Goal: Task Accomplishment & Management: Complete application form

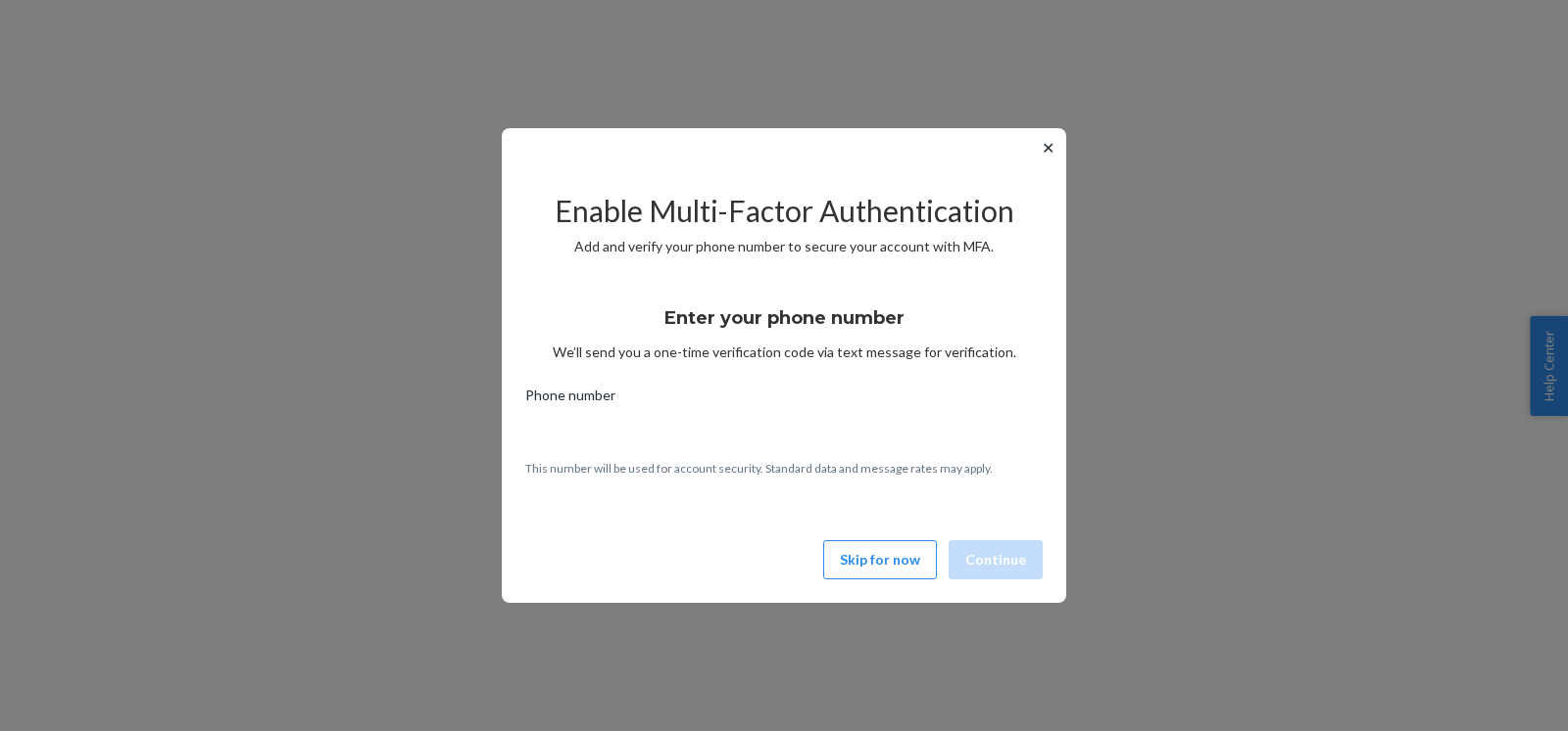
click at [888, 572] on button "Skip for now" at bounding box center [879, 559] width 114 height 39
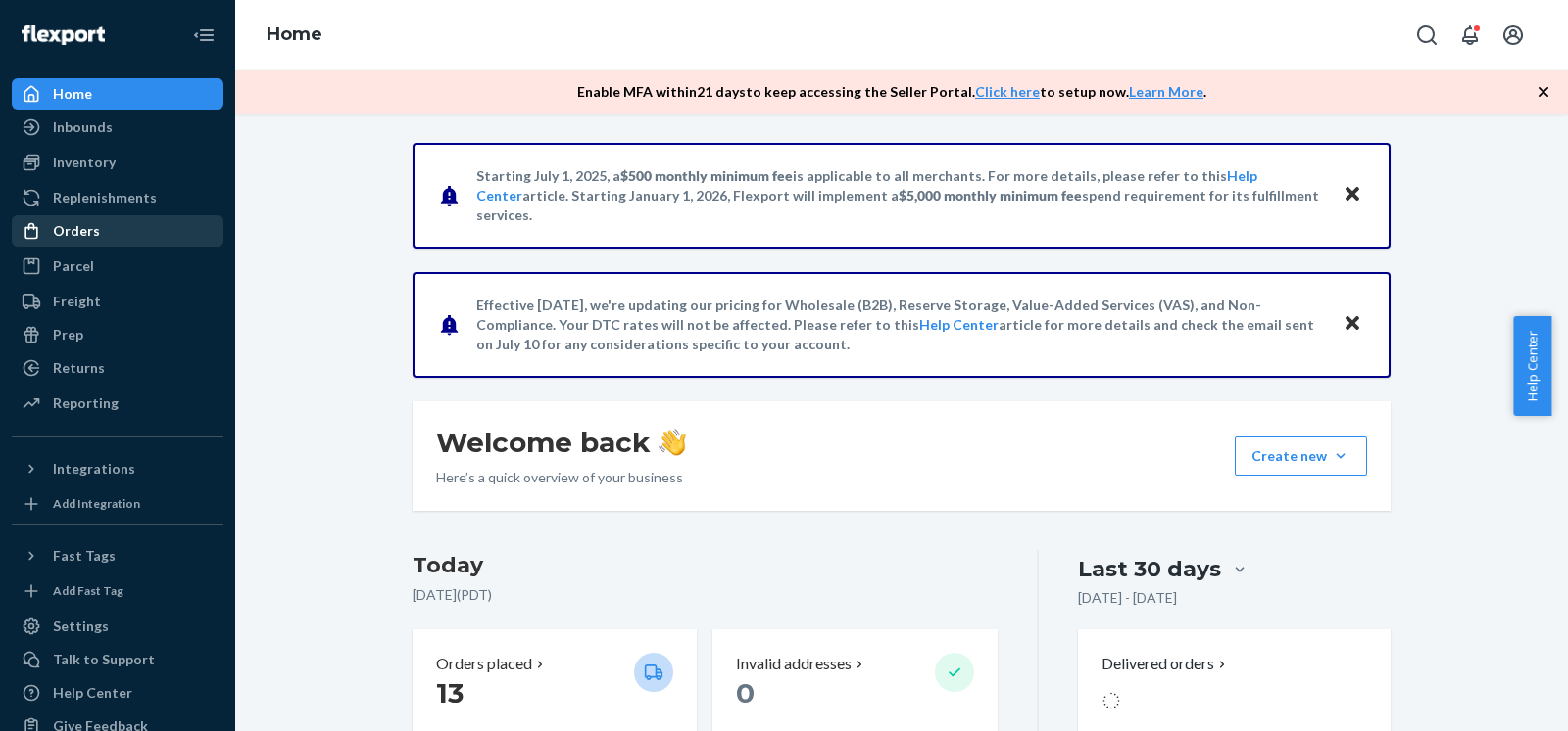
click at [102, 236] on div "Orders" at bounding box center [117, 231] width 207 height 28
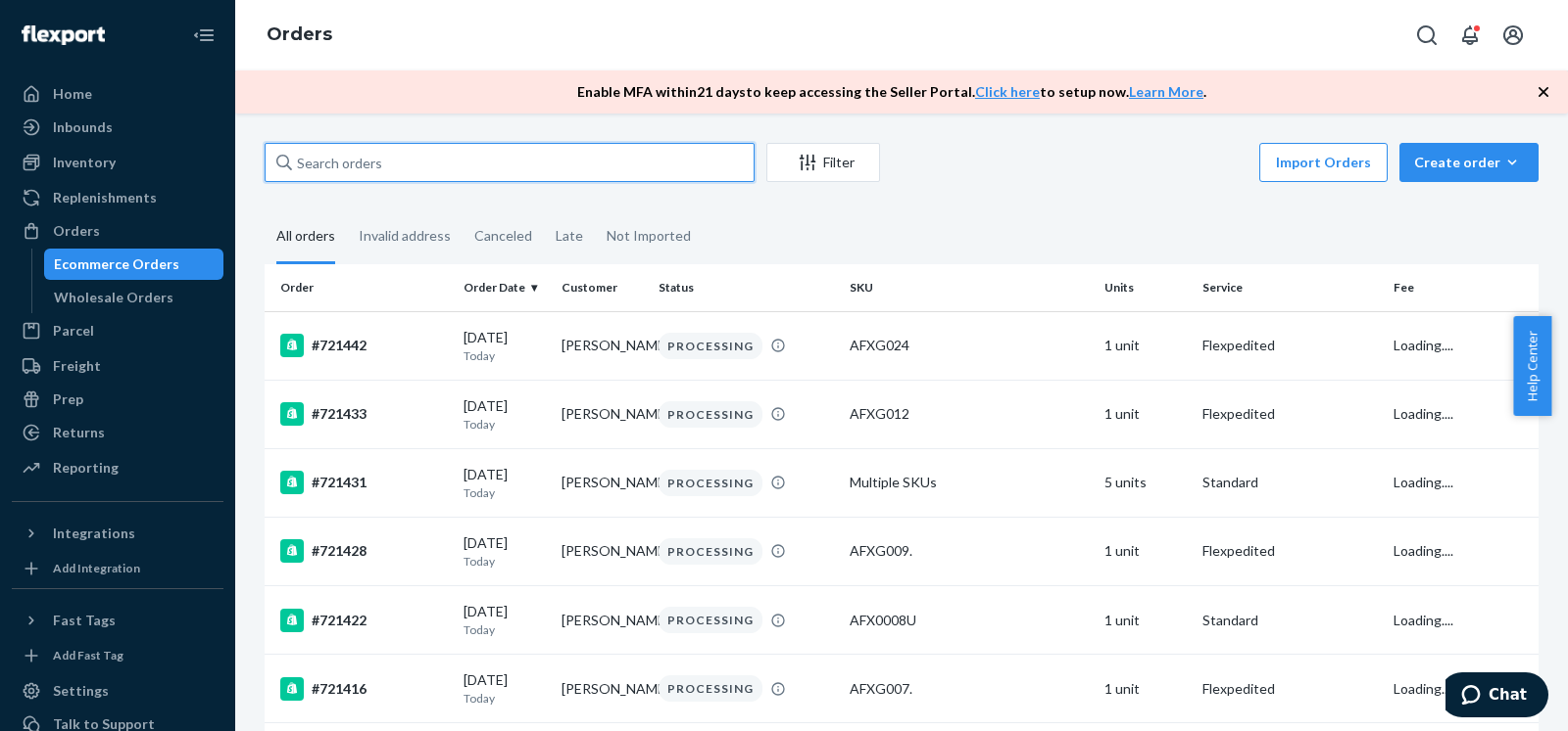
click at [660, 154] on input "text" at bounding box center [510, 162] width 490 height 39
paste input "719696"
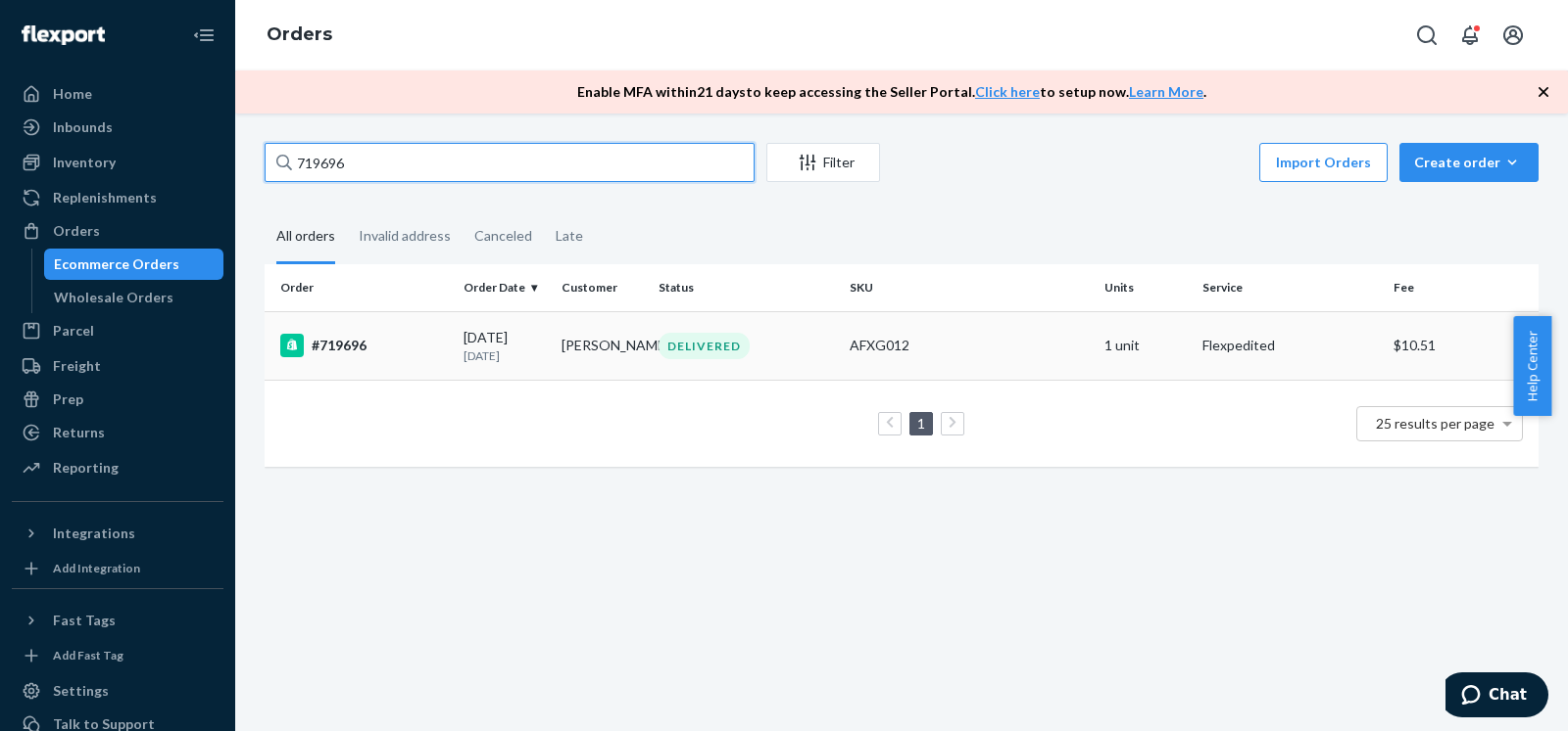
type input "719696"
click at [842, 354] on td "AFXG012" at bounding box center [969, 345] width 255 height 68
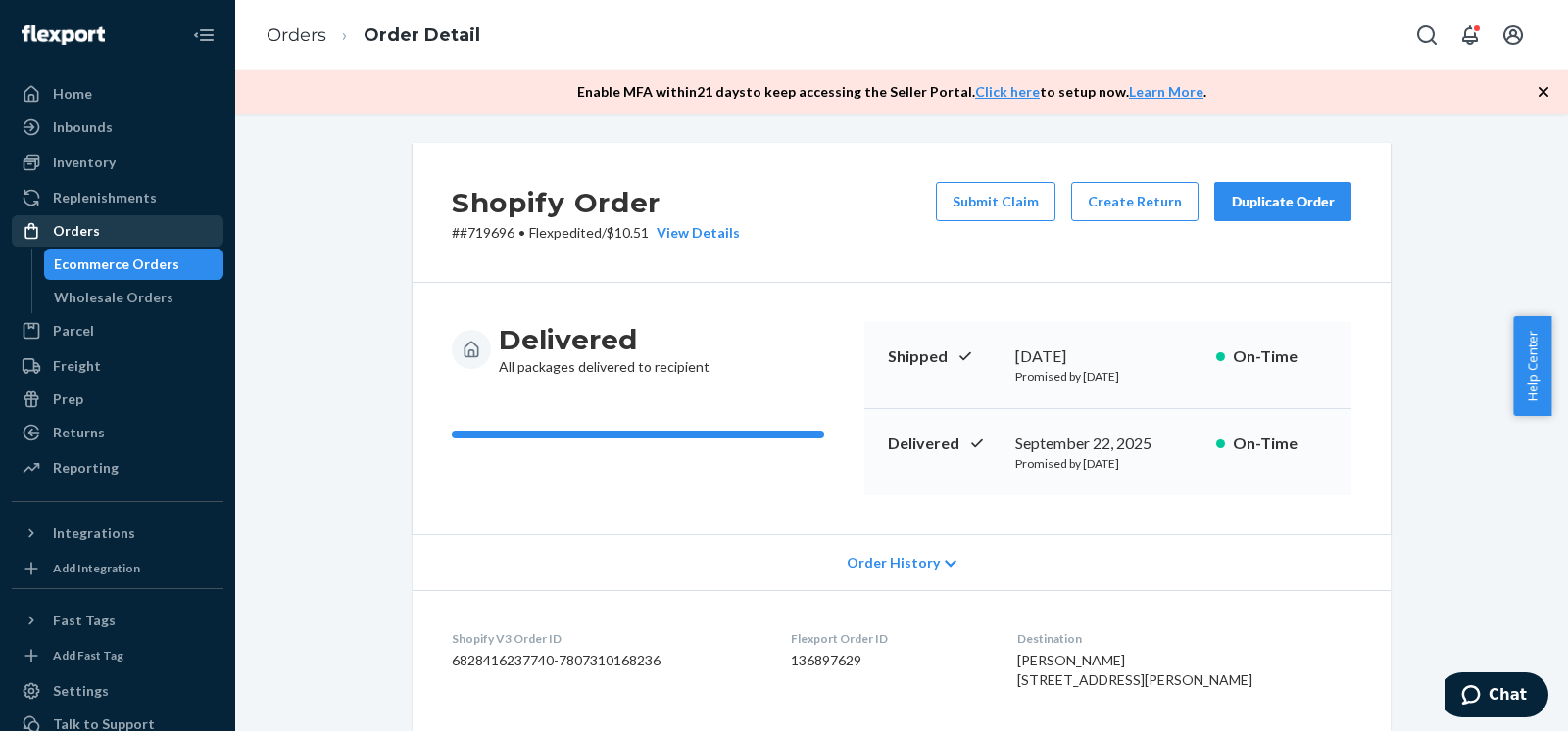
click at [104, 234] on div "Orders" at bounding box center [117, 231] width 207 height 28
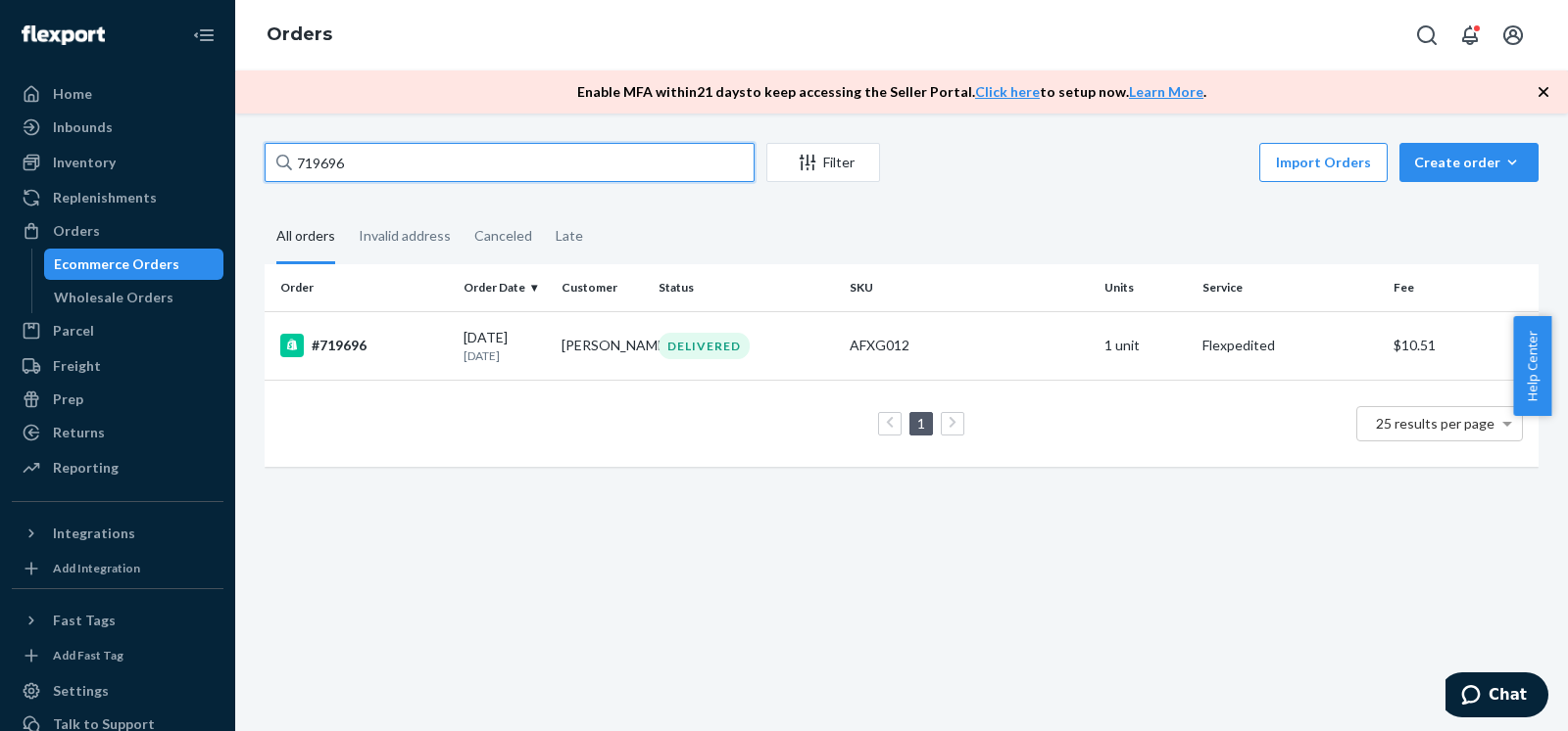
drag, startPoint x: 595, startPoint y: 166, endPoint x: 285, endPoint y: 148, distance: 310.5
click at [286, 148] on input "719696" at bounding box center [510, 162] width 490 height 39
paste input "094"
type input "719094"
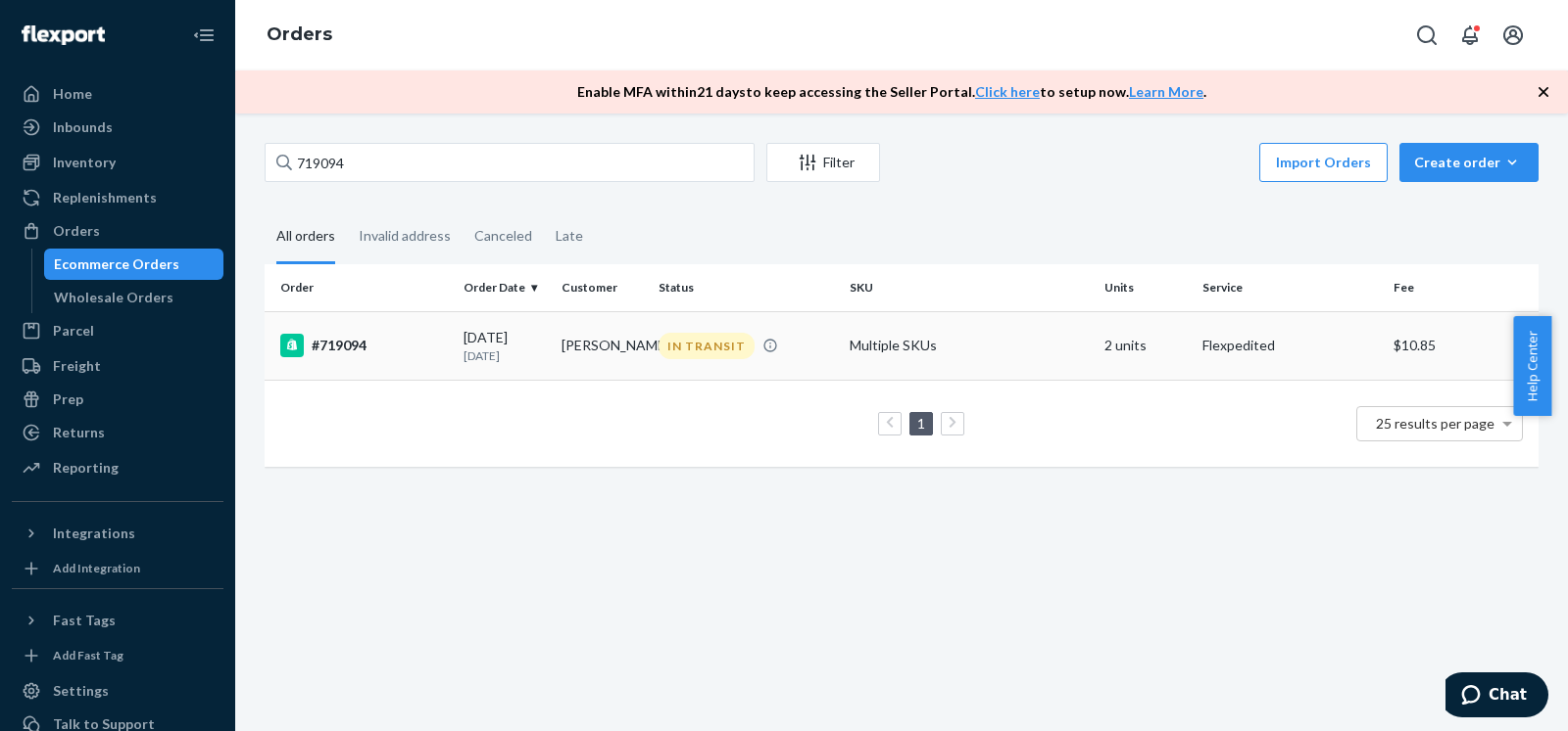
click at [434, 337] on div "#719094" at bounding box center [363, 346] width 168 height 24
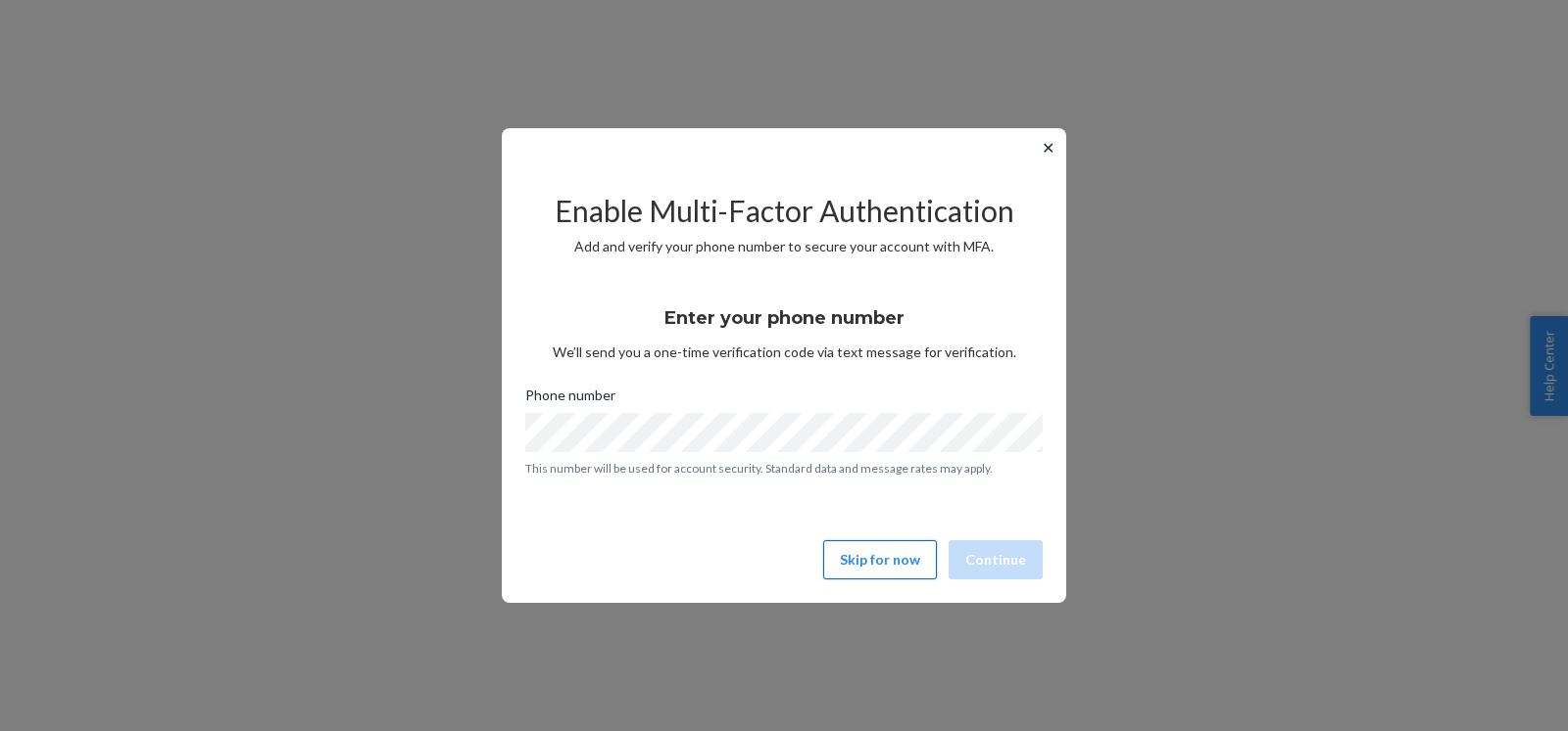
click at [875, 557] on button "Skip for now" at bounding box center [879, 559] width 114 height 39
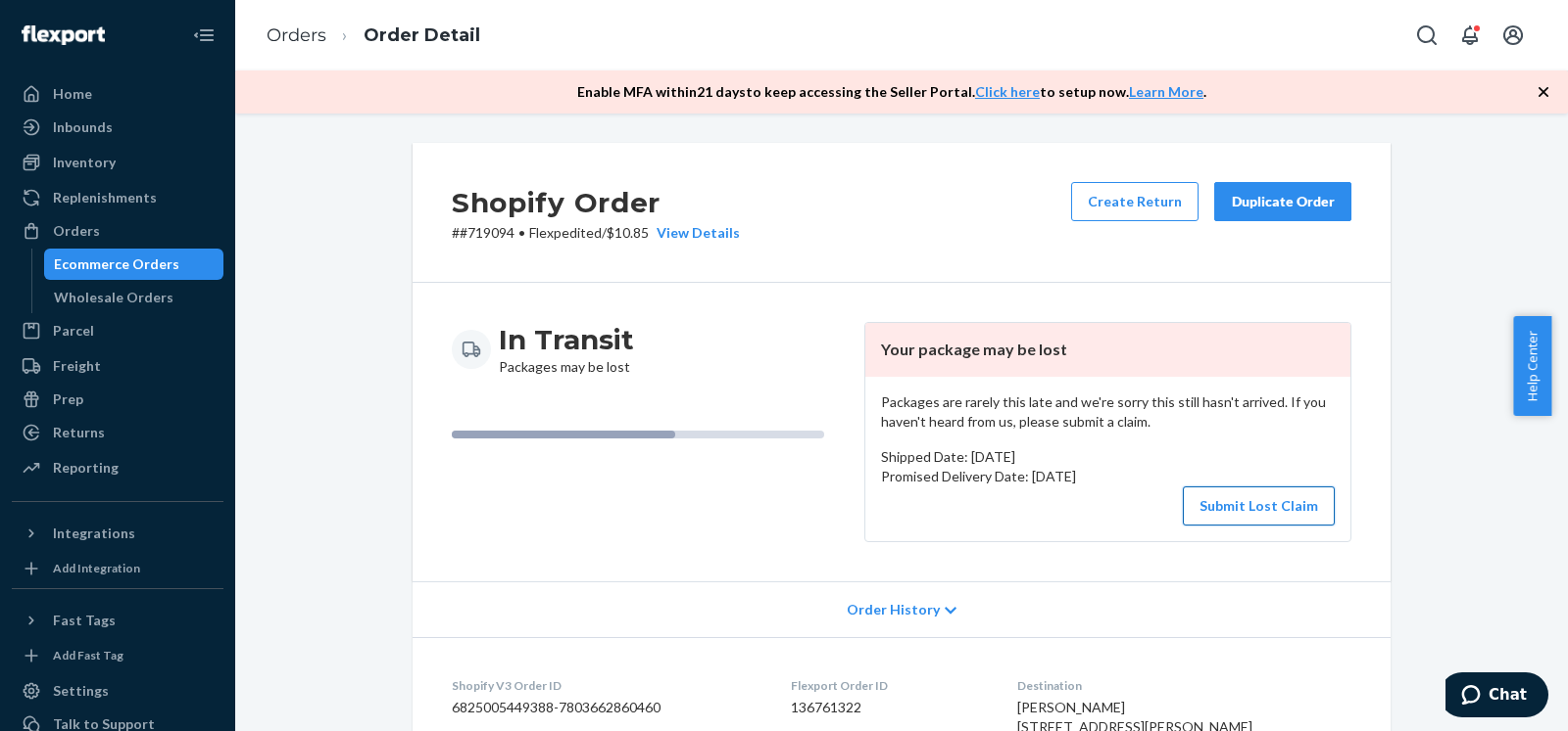
click at [1269, 498] on button "Submit Lost Claim" at bounding box center [1258, 506] width 152 height 39
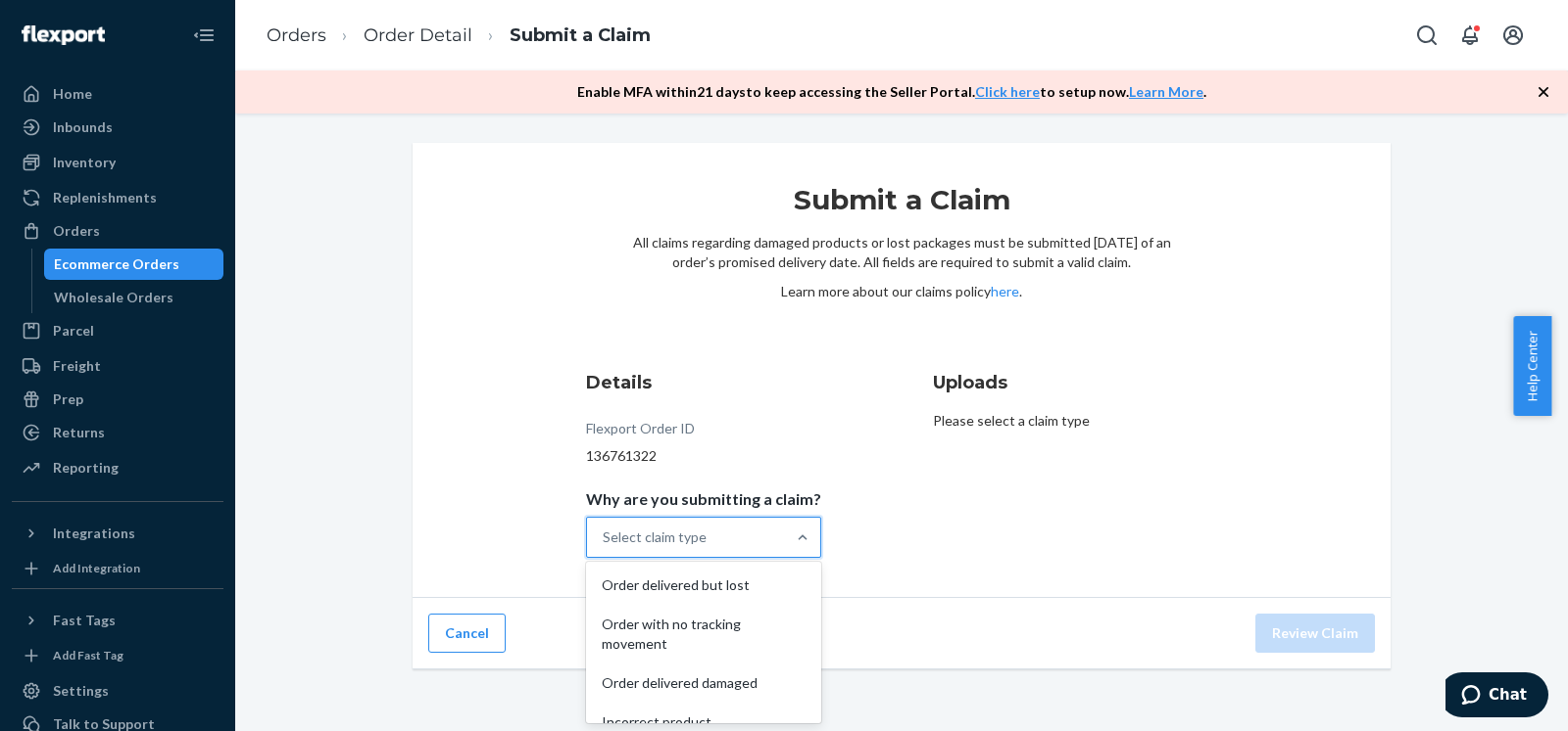
click at [761, 535] on div "Select claim type" at bounding box center [685, 537] width 197 height 39
click at [604, 535] on input "Why are you submitting a claim? option Order delivered but lost focused, 1 of 5…" at bounding box center [603, 538] width 2 height 20
click at [736, 637] on div "Order with no tracking movement" at bounding box center [703, 634] width 227 height 59
click at [604, 548] on input "Why are you submitting a claim? option Order with no tracking movement focused,…" at bounding box center [603, 538] width 2 height 20
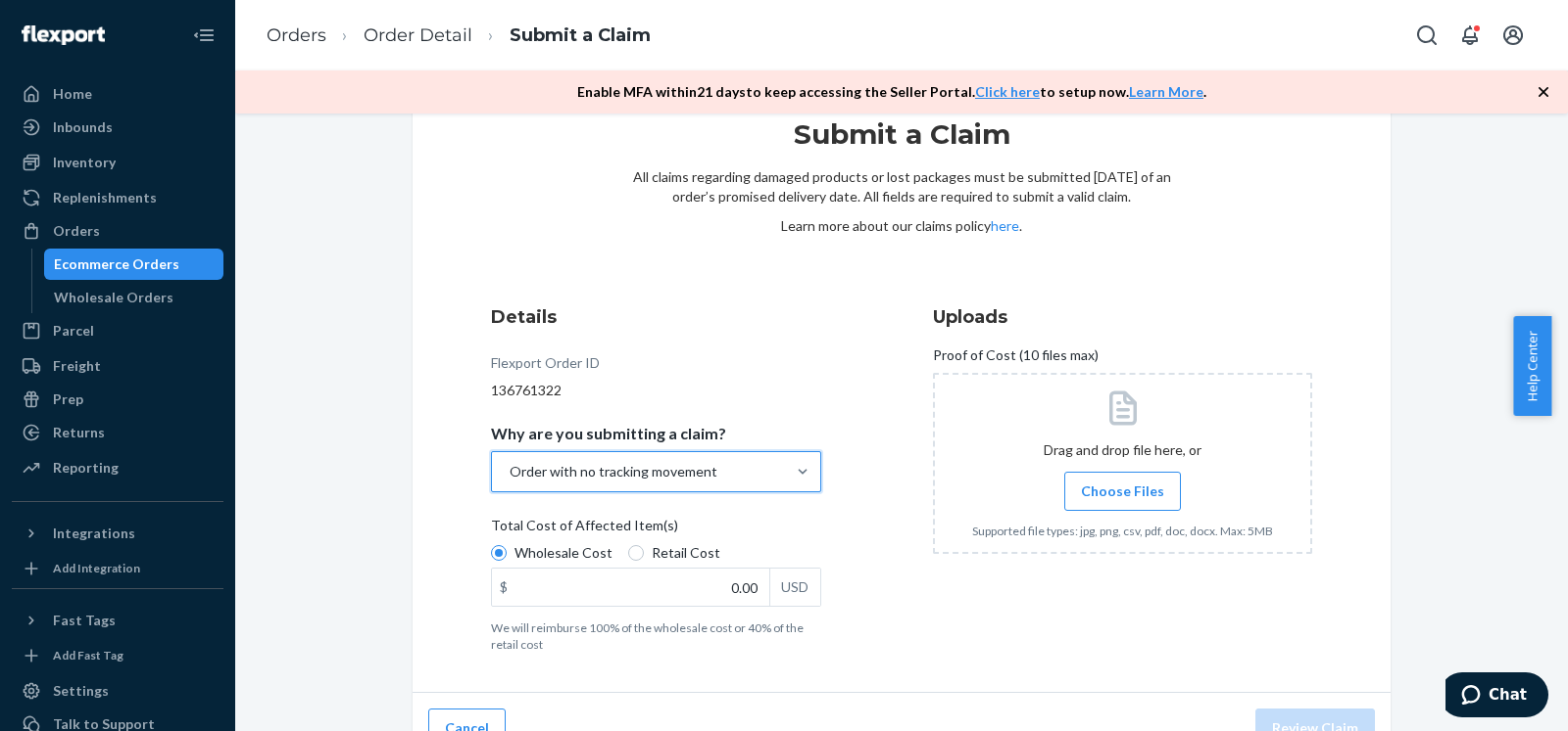
scroll to position [99, 0]
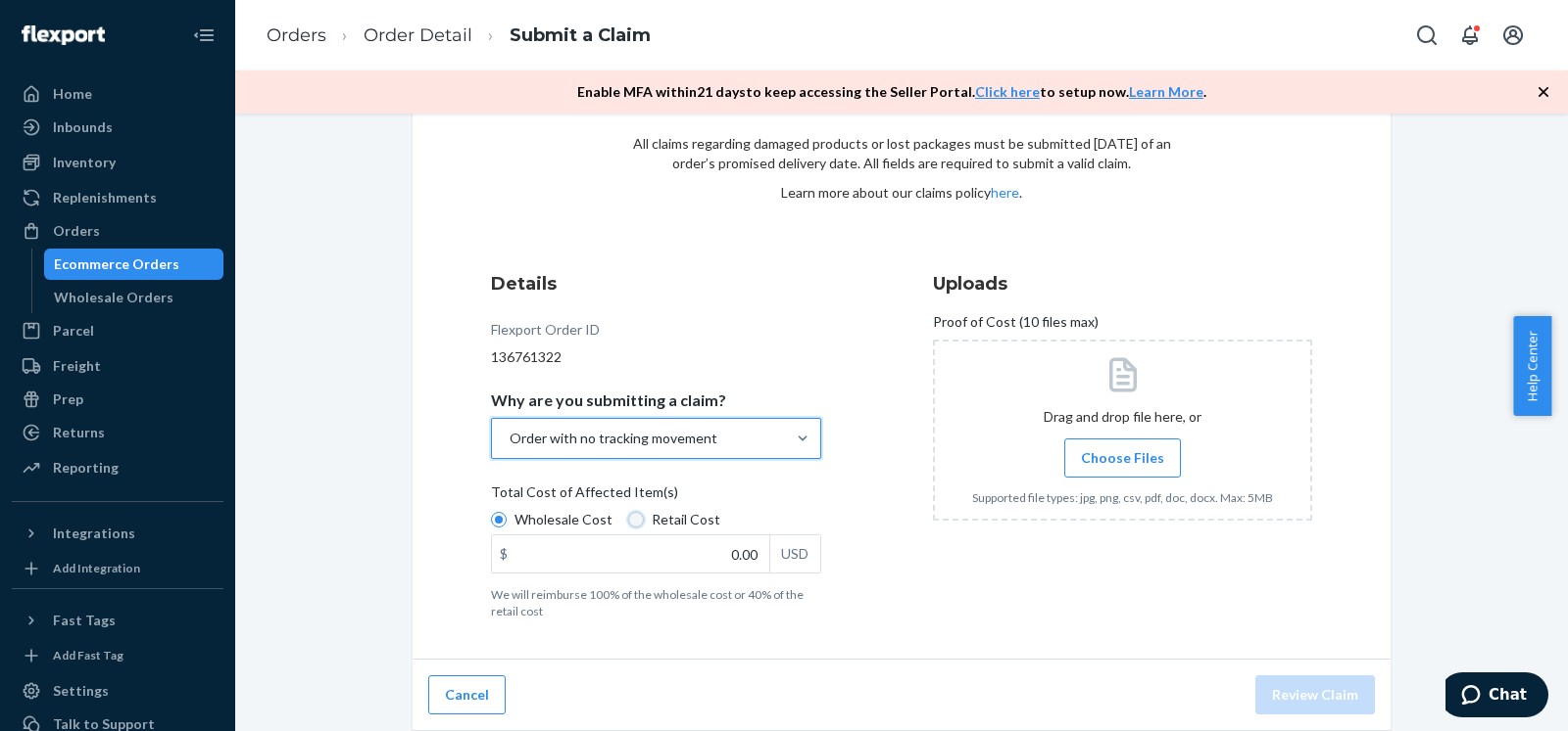
click at [628, 519] on input "Retail Cost" at bounding box center [636, 520] width 16 height 16
radio input "true"
radio input "false"
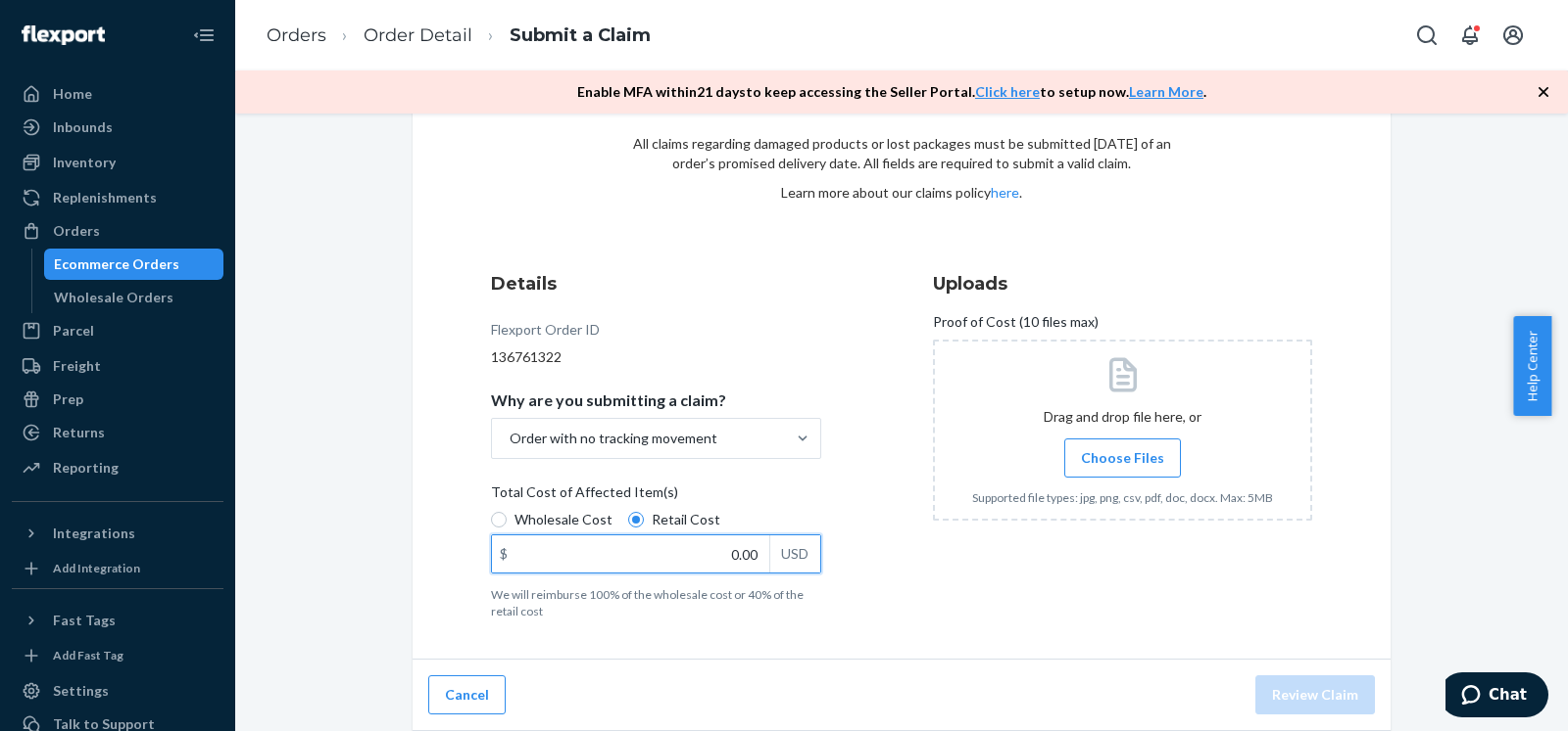
click at [685, 552] on input "0.00" at bounding box center [630, 554] width 277 height 38
type input "60.00"
click at [988, 612] on div "Uploads Proof of Cost (10 files max) Drag and drop file here, or Choose Files S…" at bounding box center [1122, 445] width 379 height 364
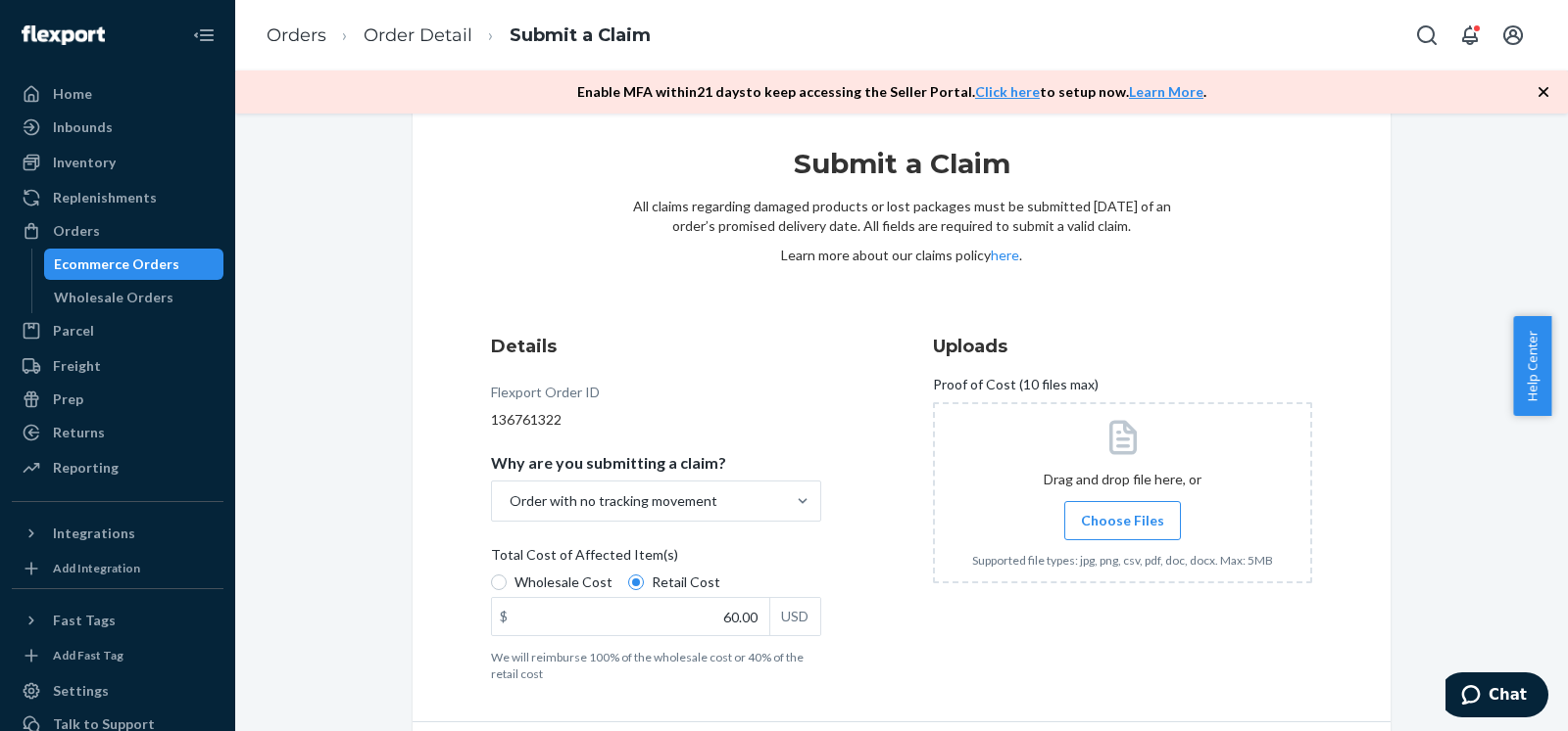
scroll to position [0, 0]
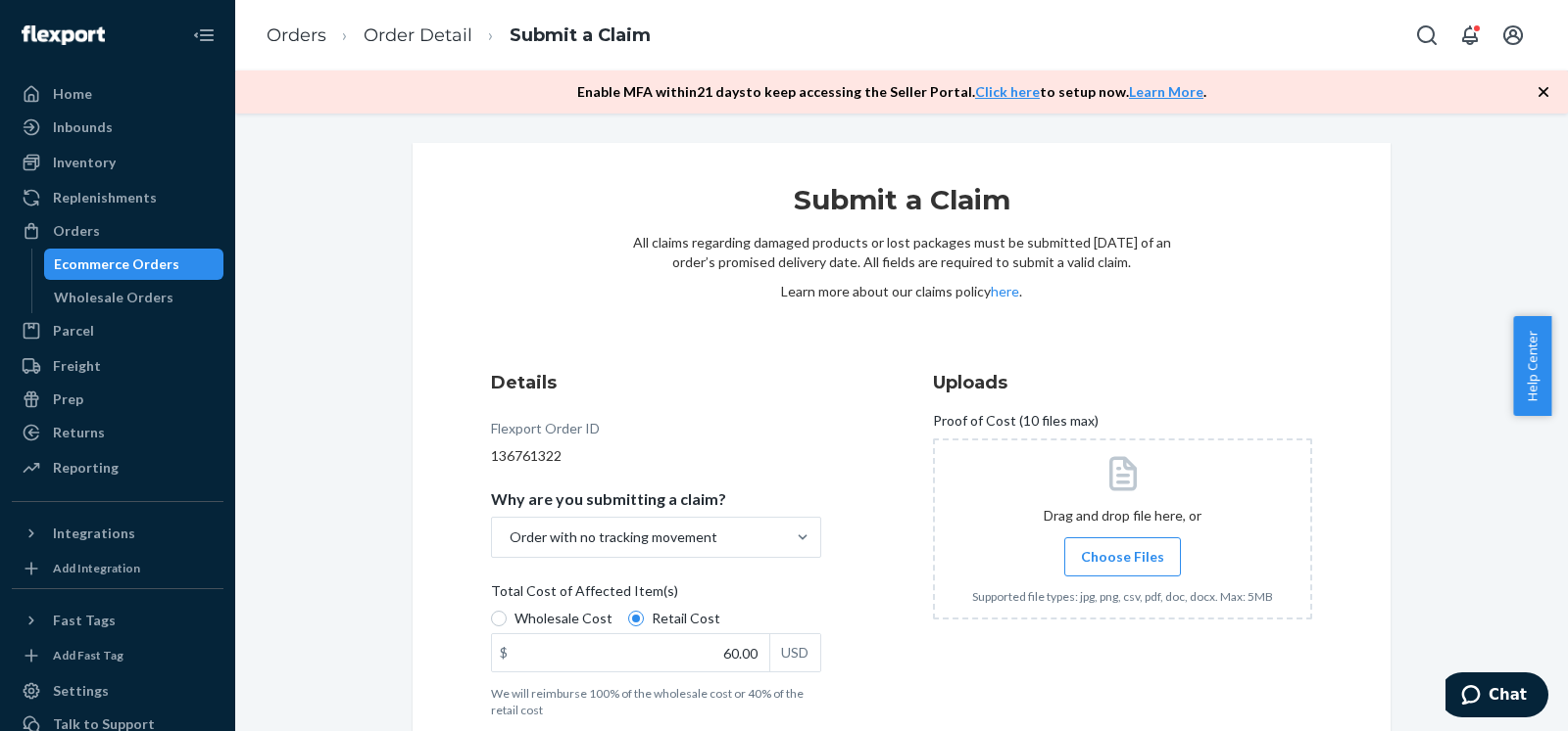
click at [1155, 563] on label "Choose Files" at bounding box center [1121, 556] width 116 height 39
click at [1122, 563] on input "Choose Files" at bounding box center [1121, 557] width 1 height 22
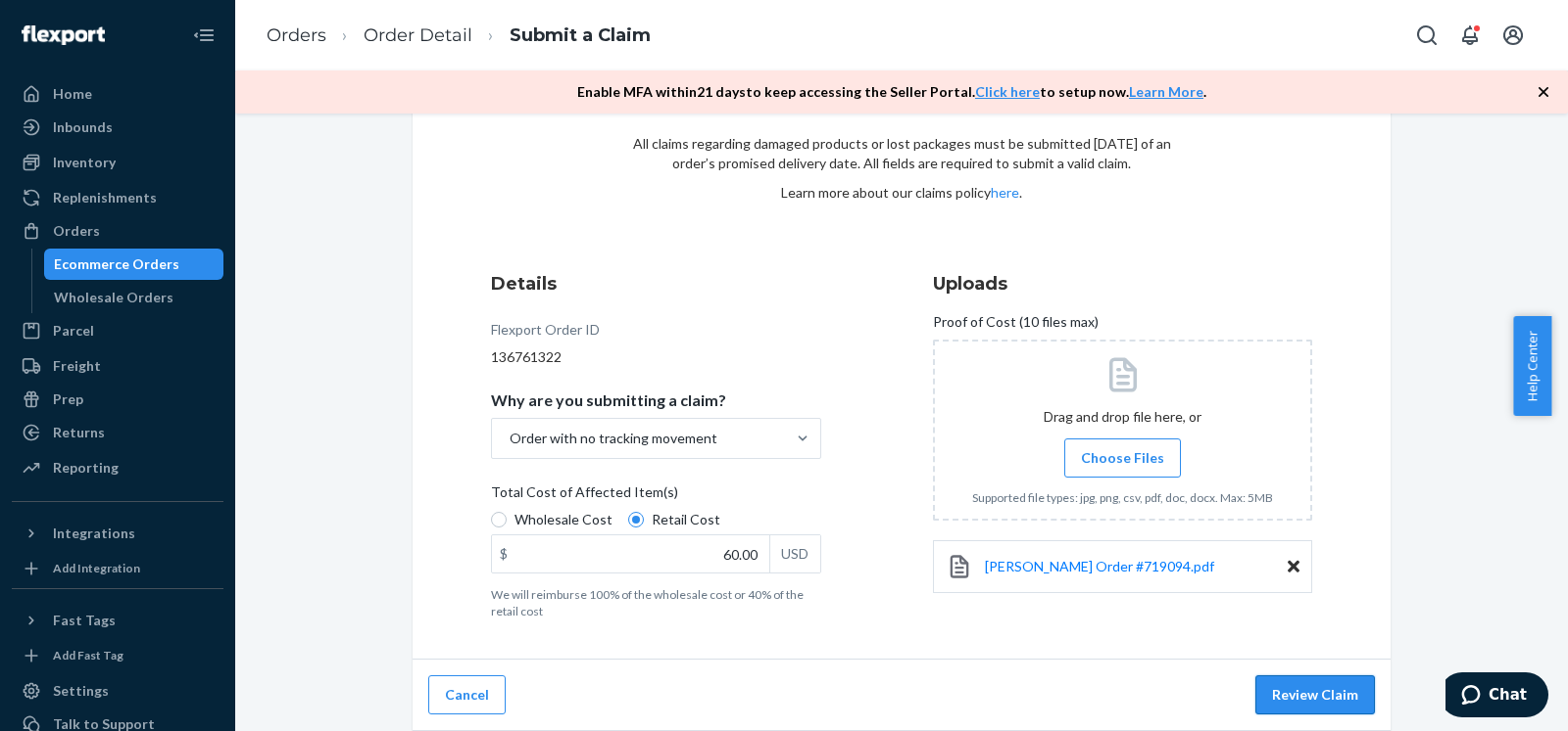
click at [1328, 700] on button "Review Claim" at bounding box center [1315, 694] width 119 height 39
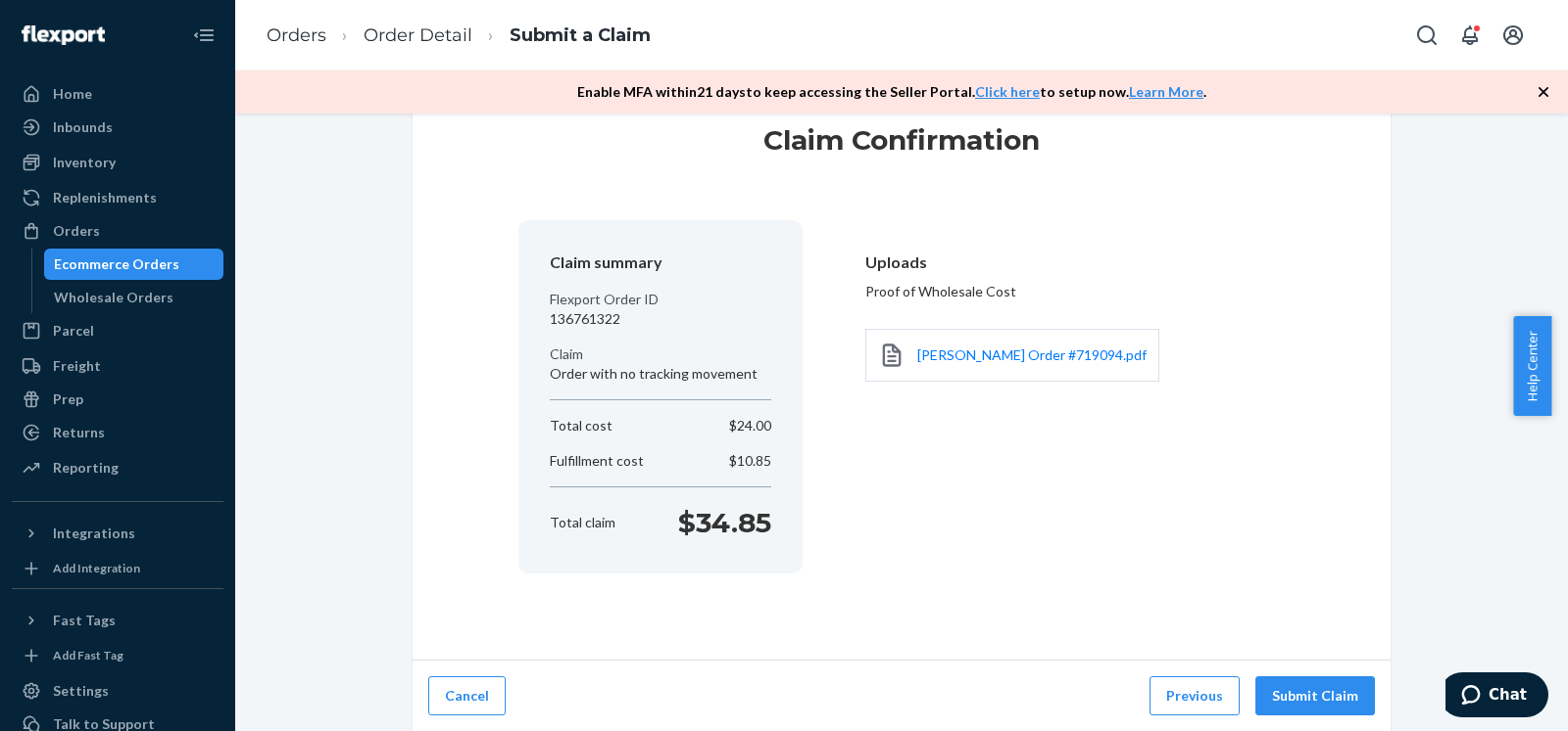
scroll to position [61, 0]
click at [1321, 692] on button "Submit Claim" at bounding box center [1315, 694] width 119 height 39
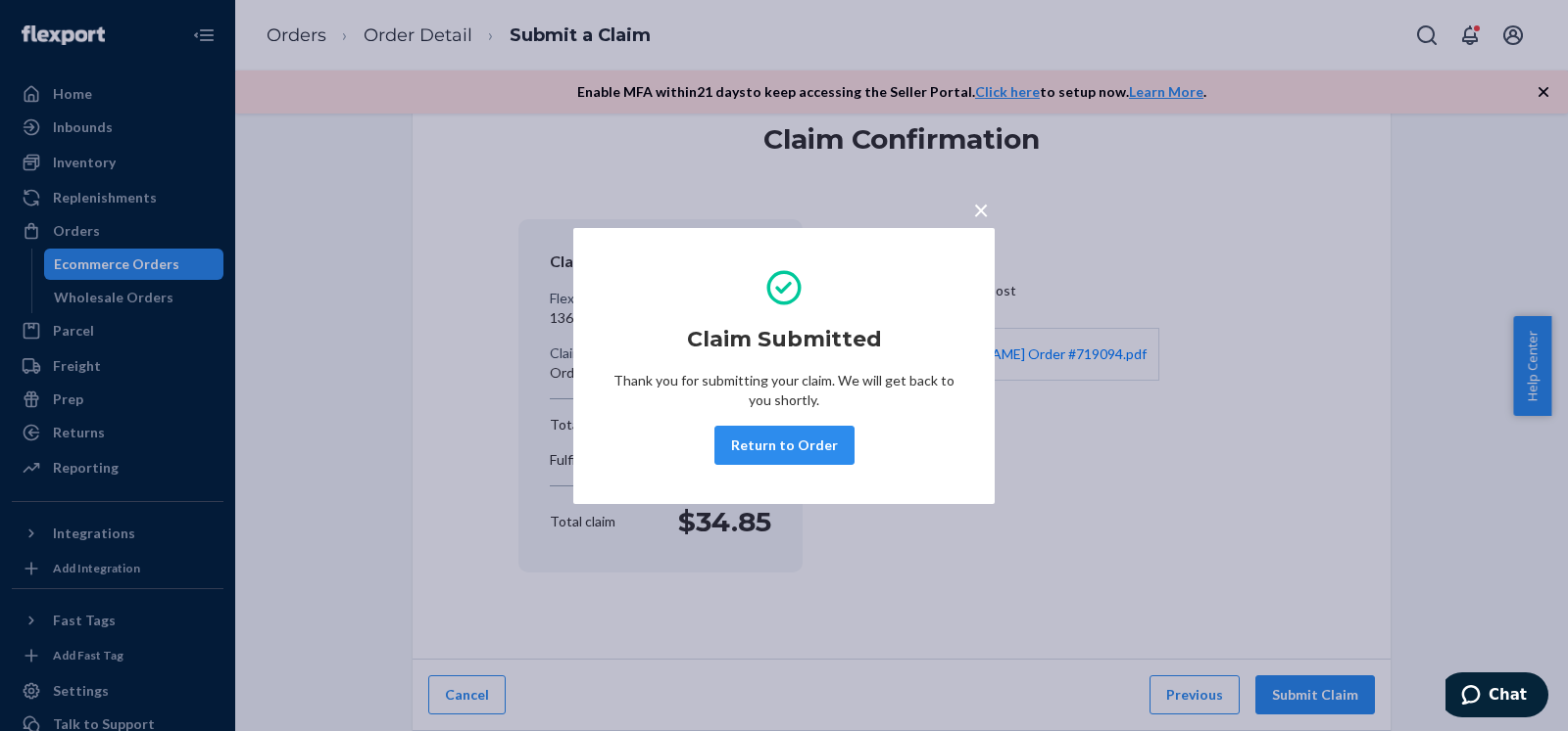
click at [983, 209] on span "×" at bounding box center [980, 209] width 16 height 34
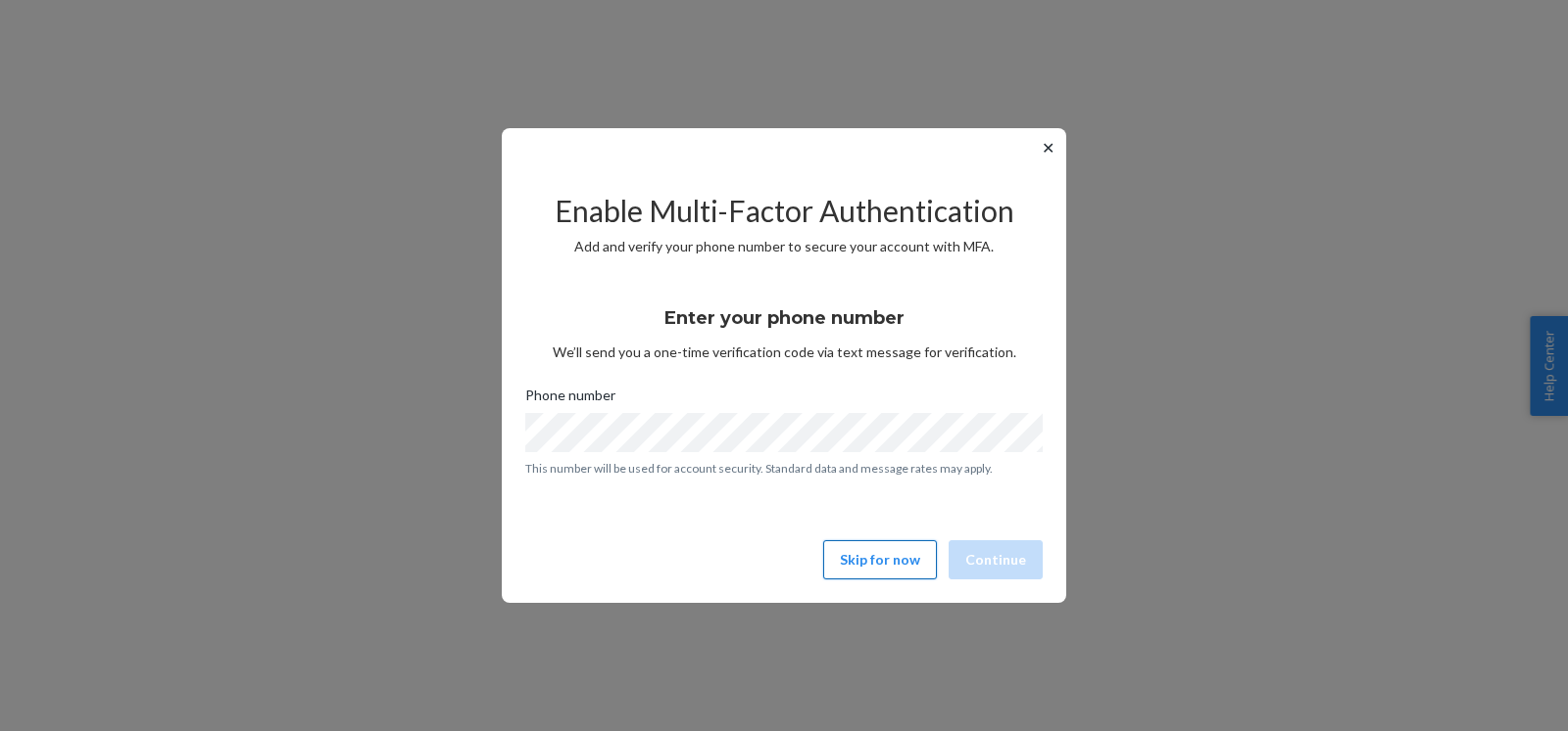
click at [876, 556] on button "Skip for now" at bounding box center [879, 559] width 114 height 39
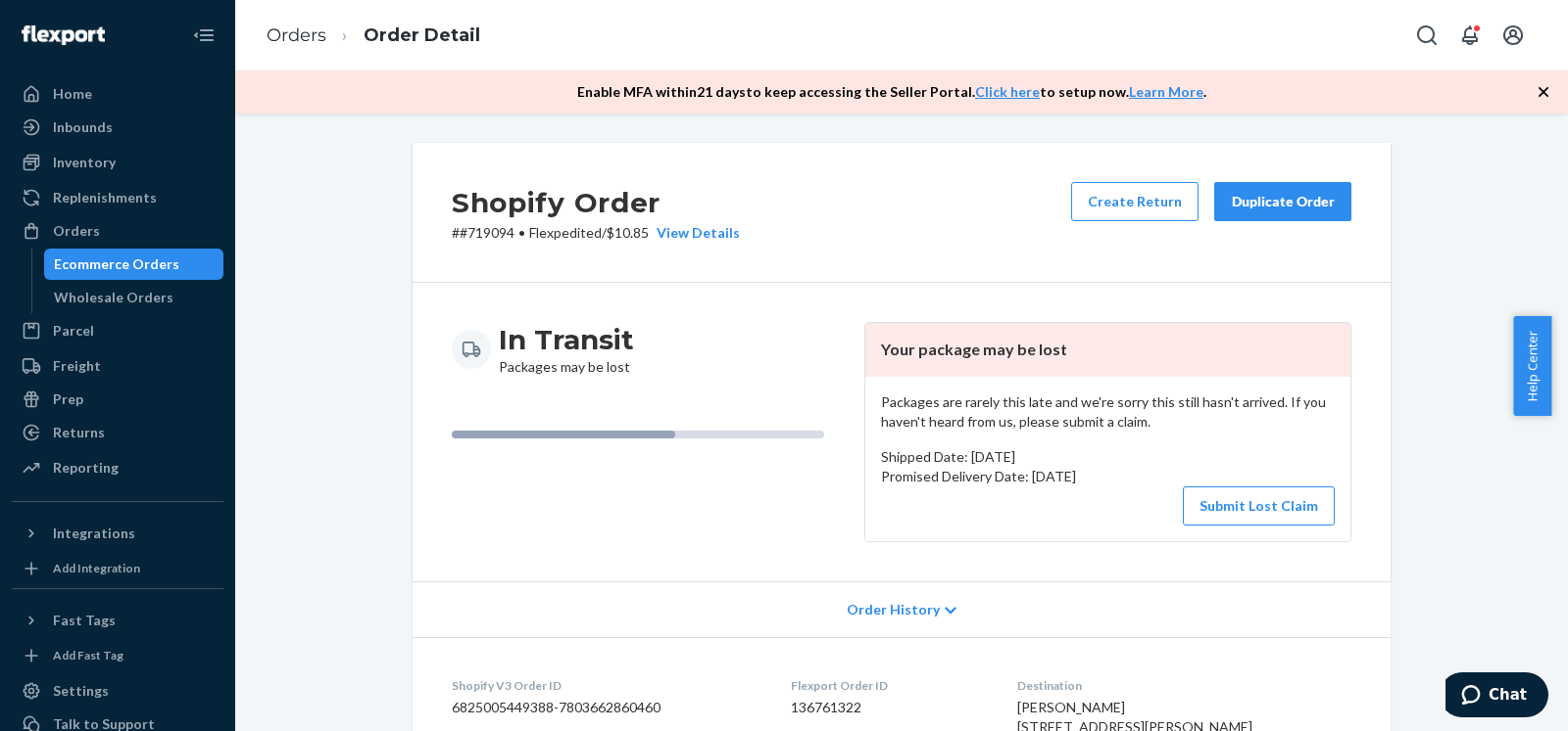
click at [1324, 194] on div "Duplicate Order" at bounding box center [1282, 202] width 104 height 20
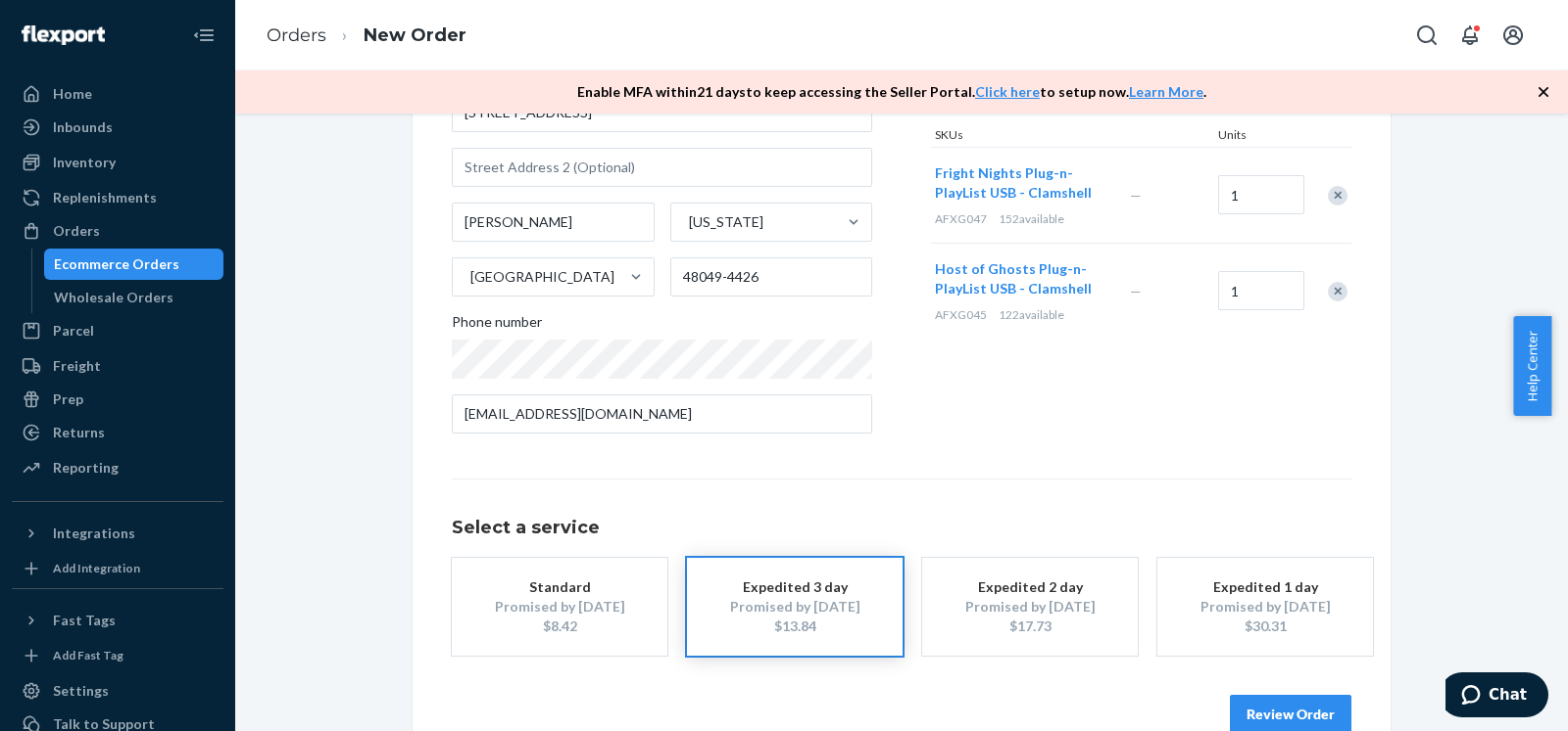
scroll to position [302, 0]
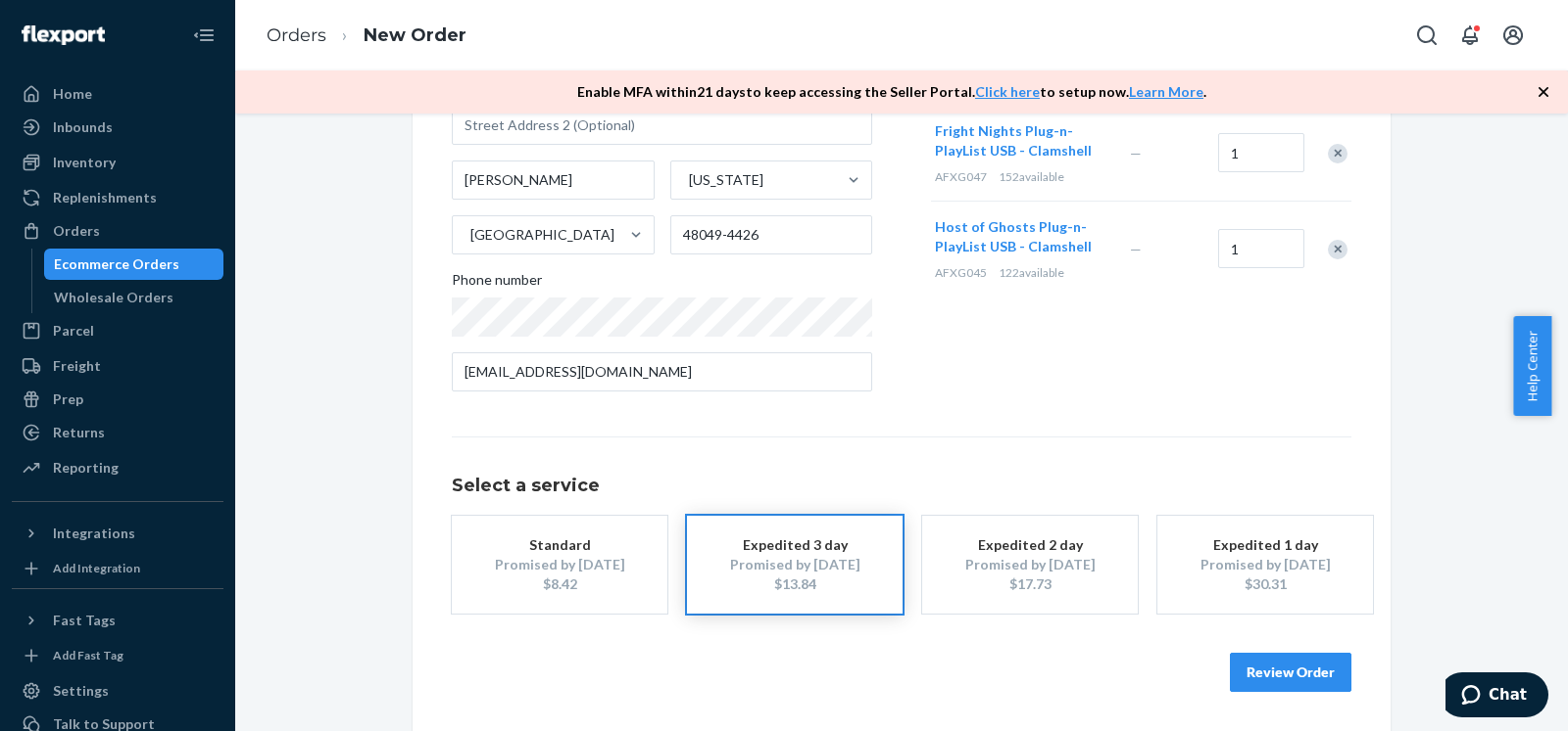
click at [631, 550] on button "Standard Promised by [DATE] $8.42" at bounding box center [559, 564] width 215 height 98
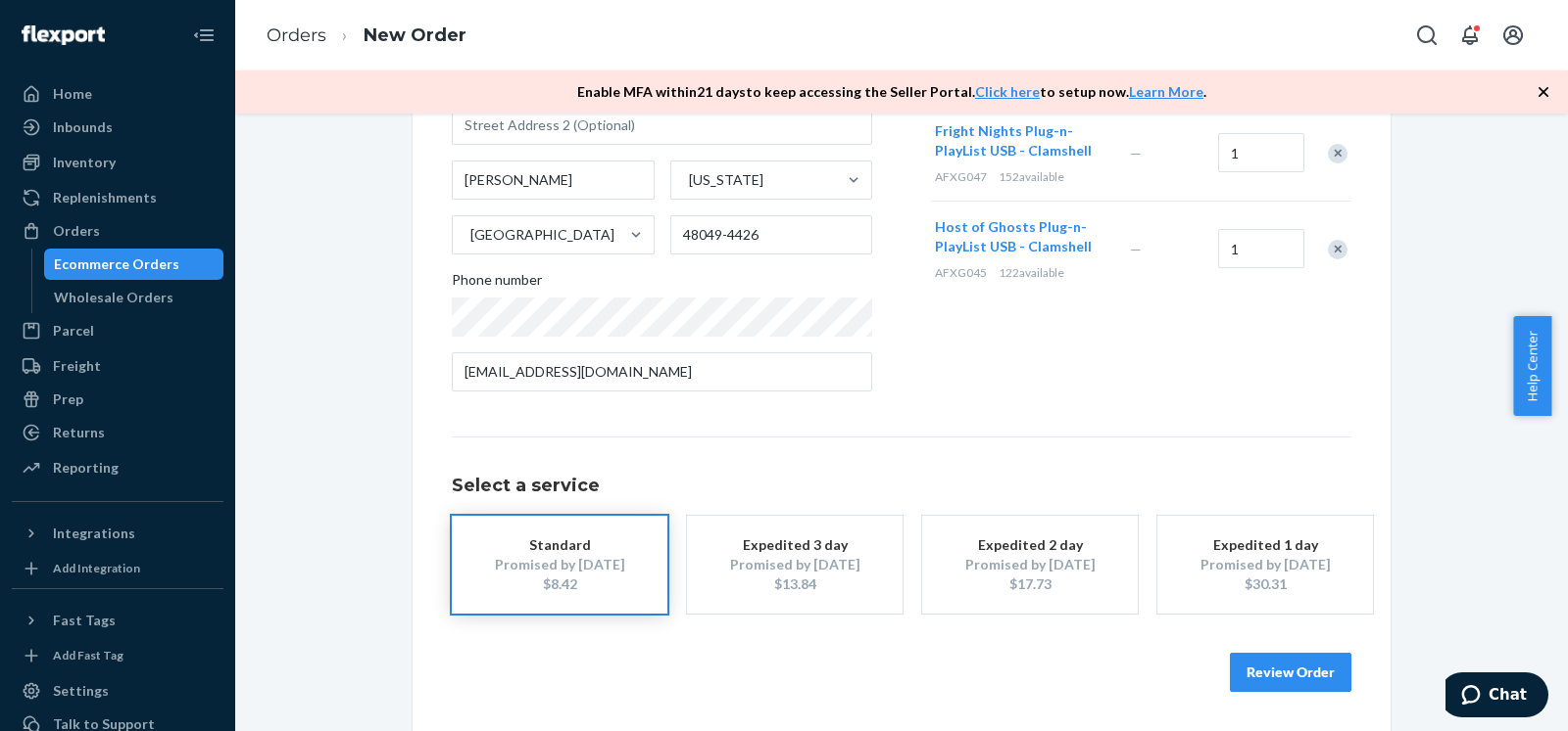
click at [1297, 678] on button "Review Order" at bounding box center [1290, 672] width 121 height 39
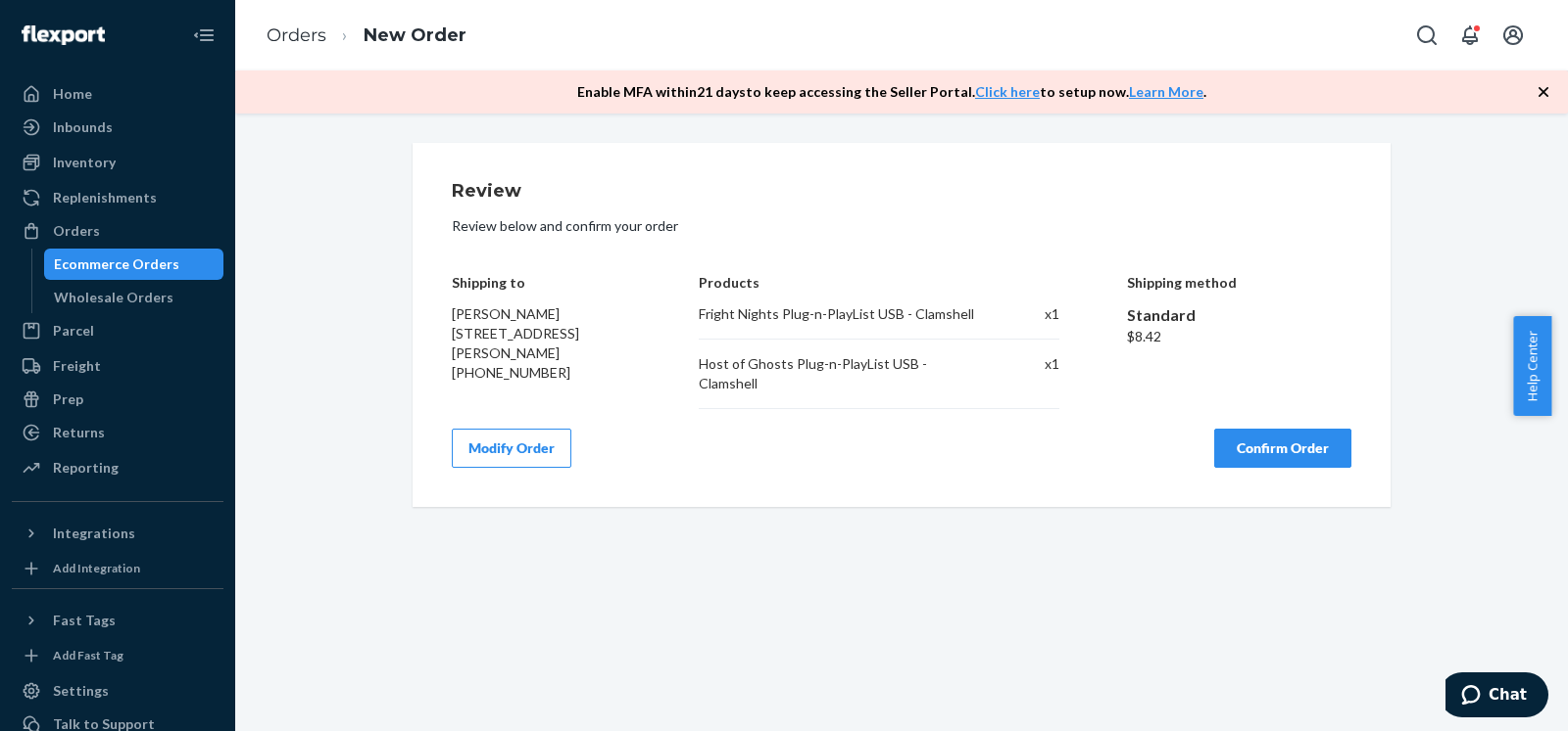
click at [1261, 433] on button "Confirm Order" at bounding box center [1282, 447] width 137 height 39
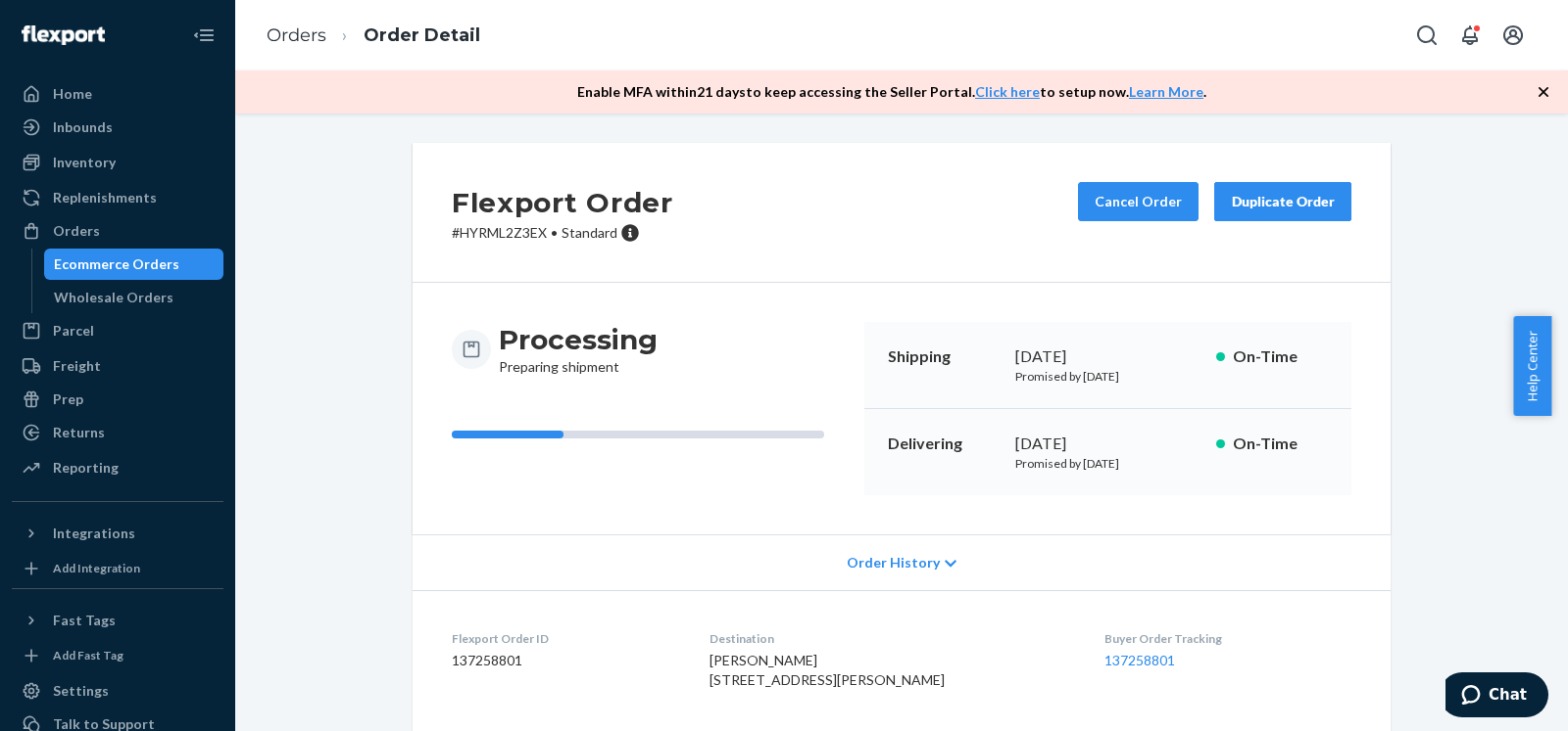
scroll to position [243, 0]
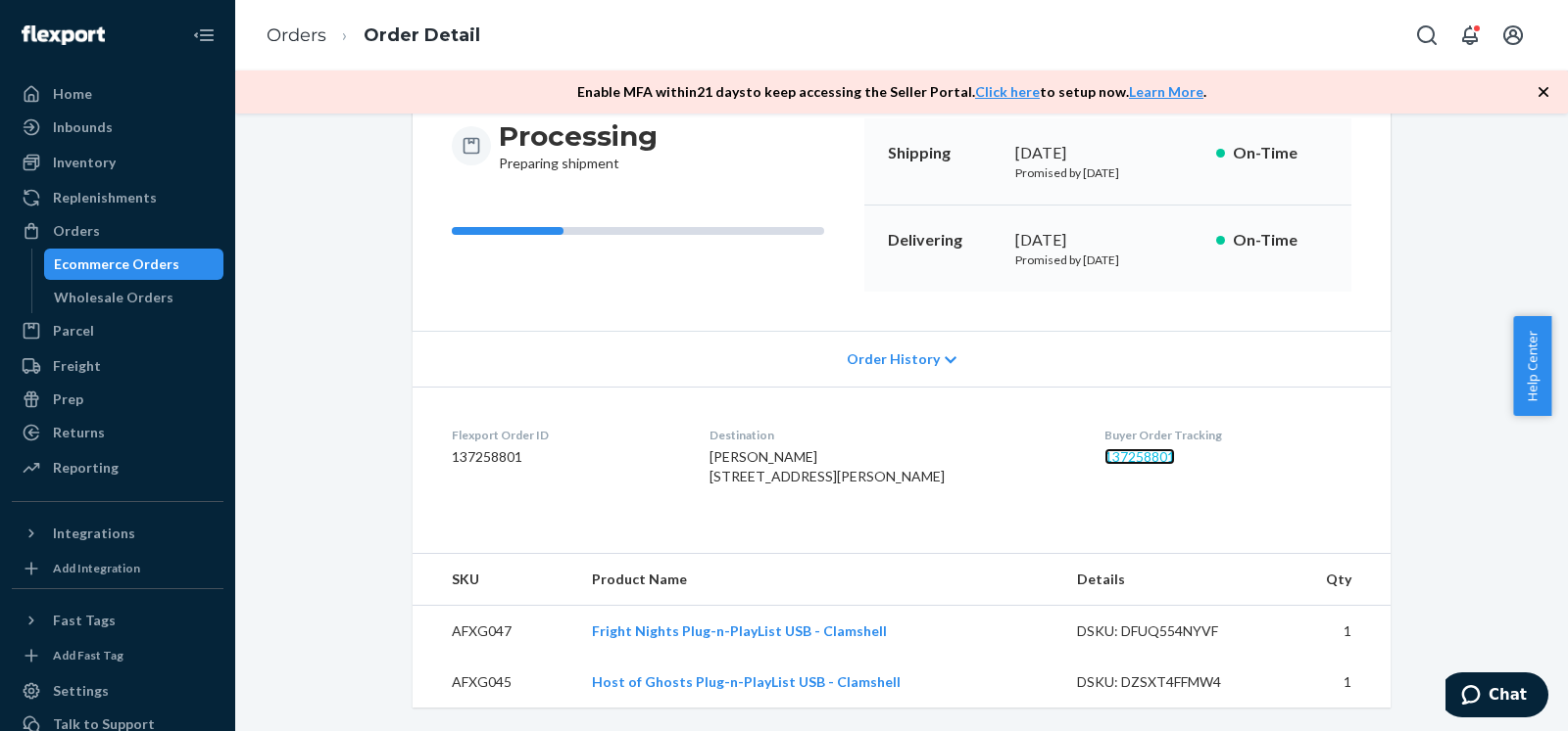
click at [1111, 448] on link "137258801" at bounding box center [1139, 456] width 70 height 17
